Goal: Task Accomplishment & Management: Use online tool/utility

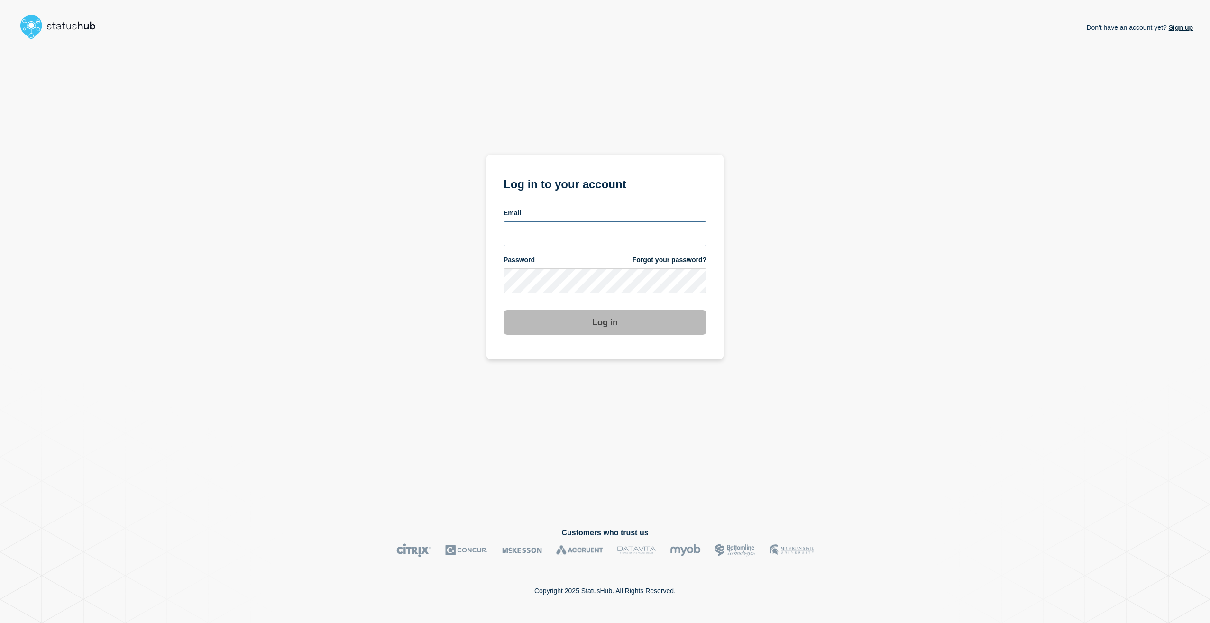
type input "stuart.jackson@candc-uk.com"
click at [635, 325] on button "Log in" at bounding box center [605, 322] width 203 height 25
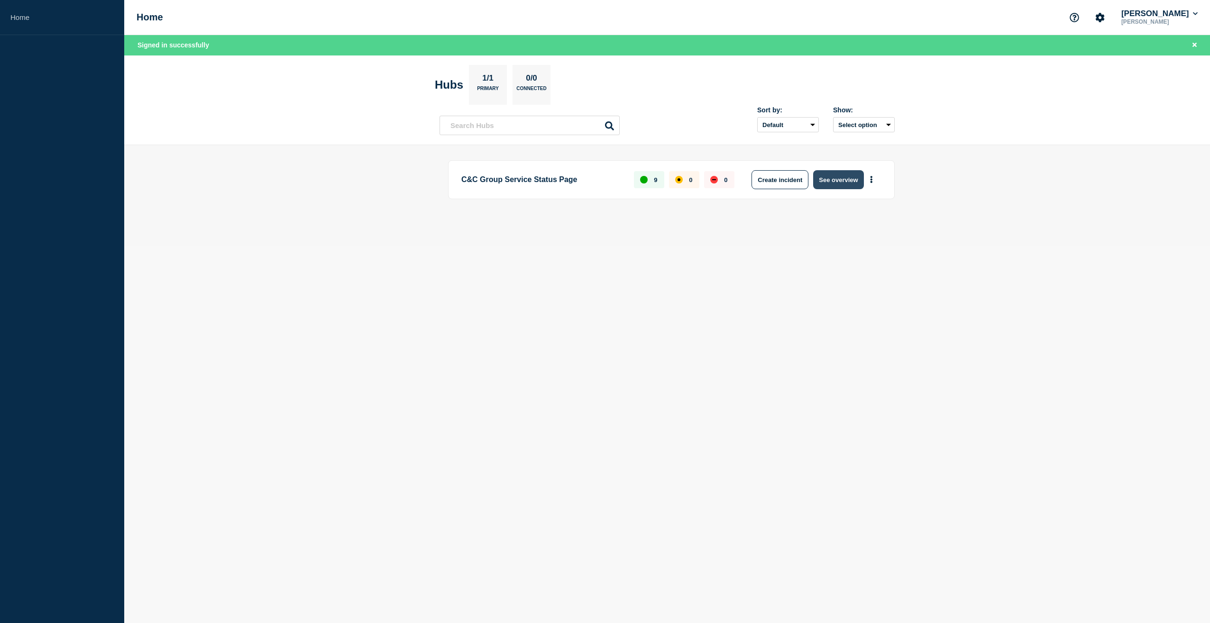
click at [847, 179] on button "See overview" at bounding box center [838, 179] width 50 height 19
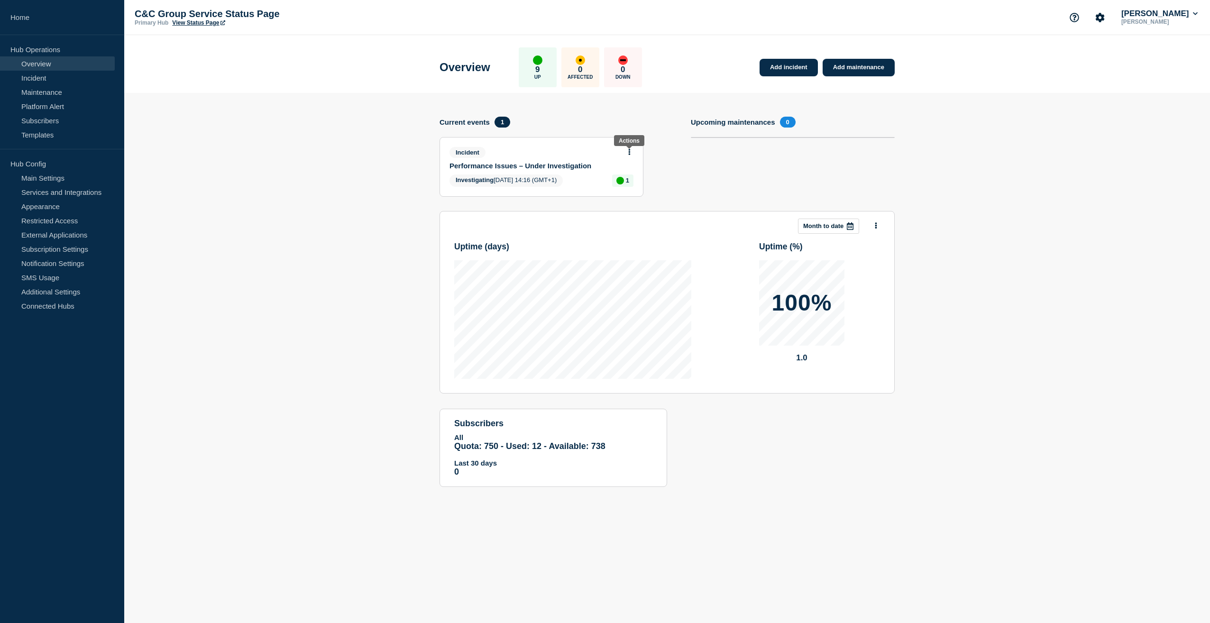
click at [629, 150] on body "Home Hub Operations Overview Incident Maintenance Platform Alert Subscribers Te…" at bounding box center [605, 311] width 1210 height 623
click at [633, 151] on button at bounding box center [629, 152] width 8 height 8
click at [626, 173] on link "View incident" at bounding box center [625, 175] width 39 height 8
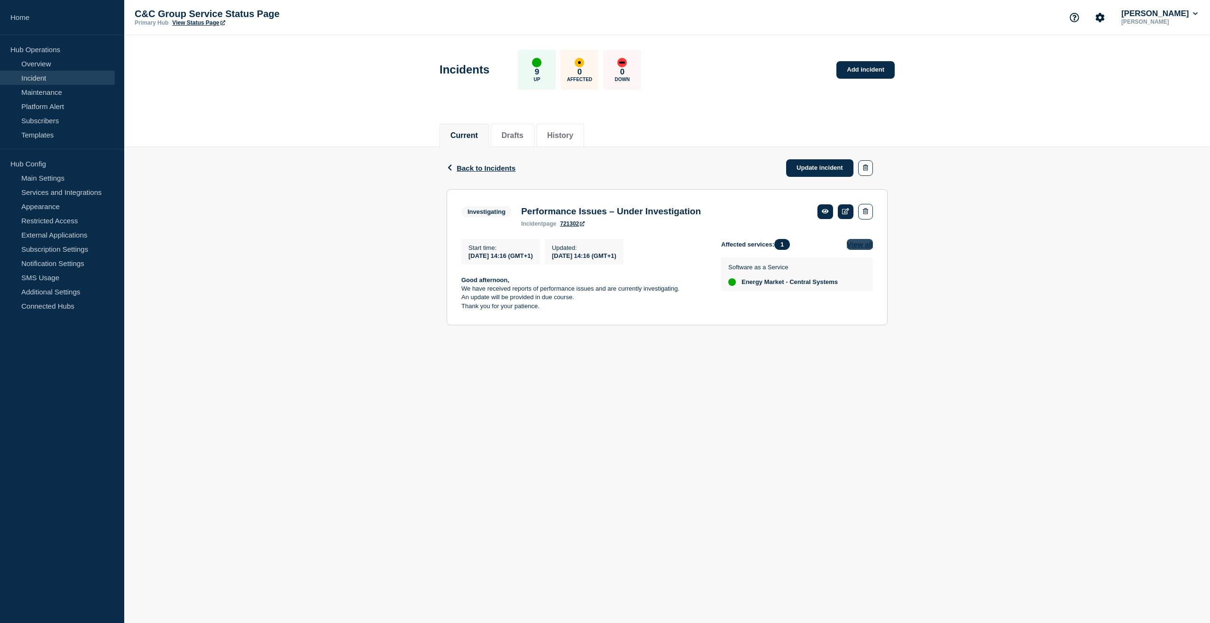
click at [864, 247] on button "View all" at bounding box center [860, 244] width 26 height 11
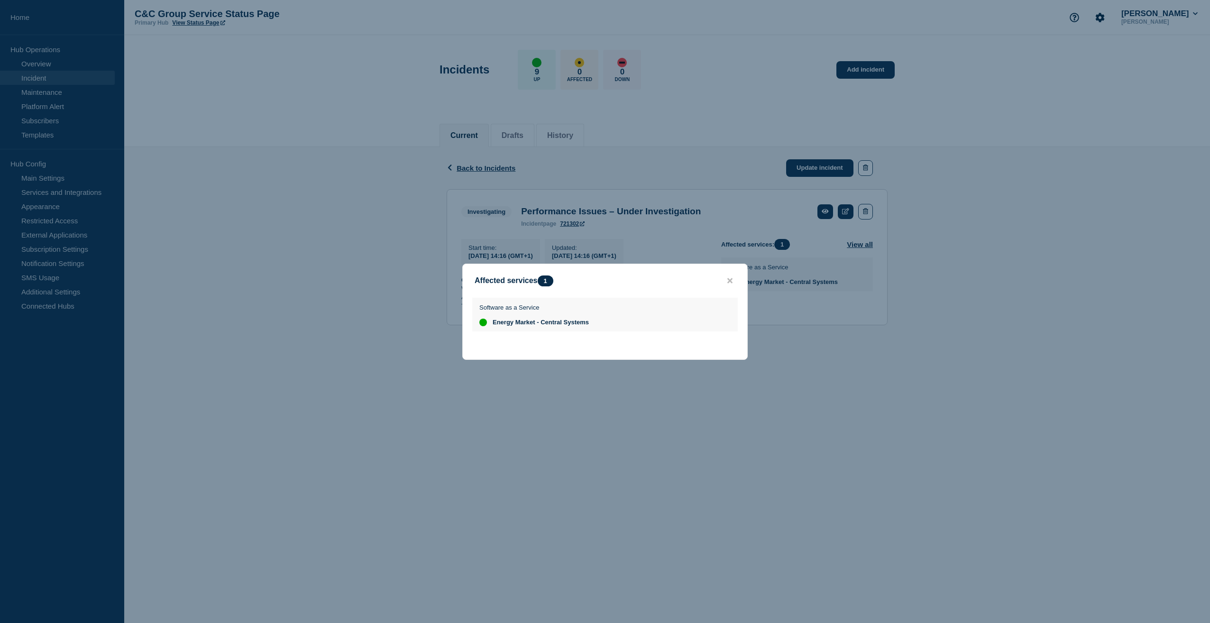
click at [734, 277] on button "close button" at bounding box center [730, 280] width 11 height 9
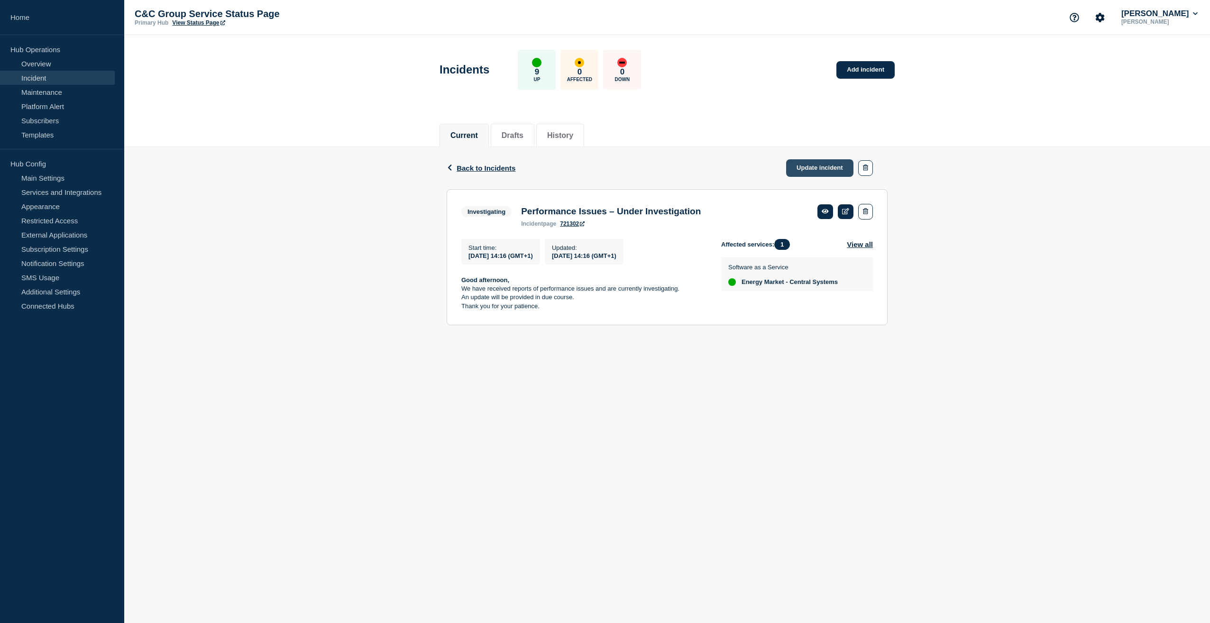
click at [842, 164] on link "Update incident" at bounding box center [819, 168] width 67 height 18
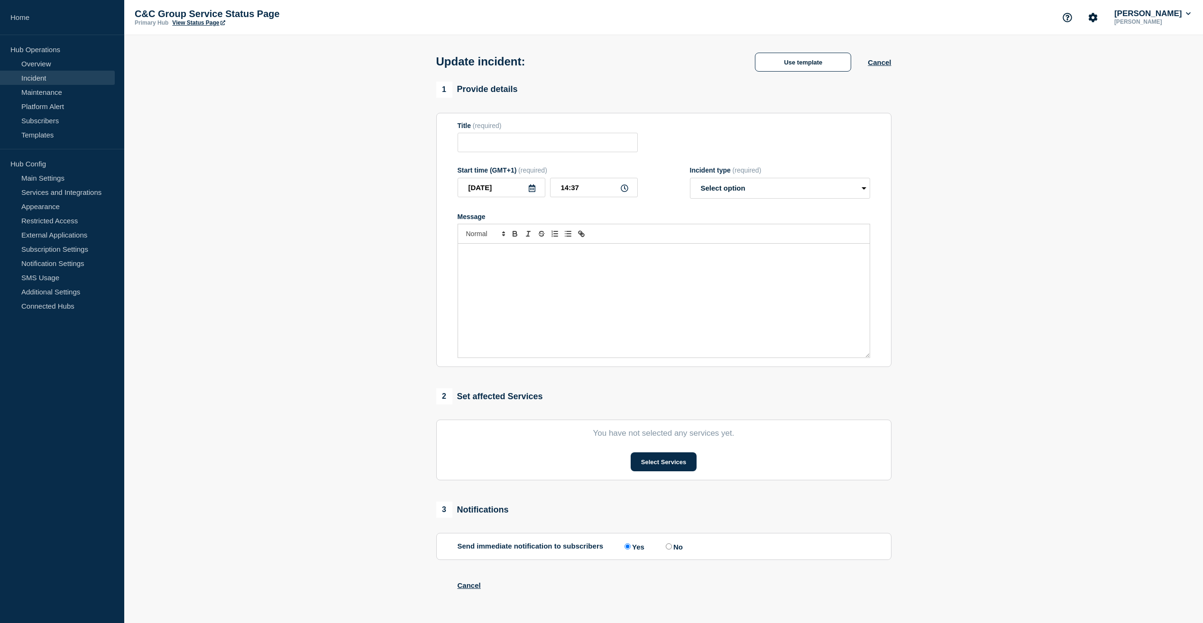
type input "Performance Issues – Under Investigation"
